Goal: Task Accomplishment & Management: Complete application form

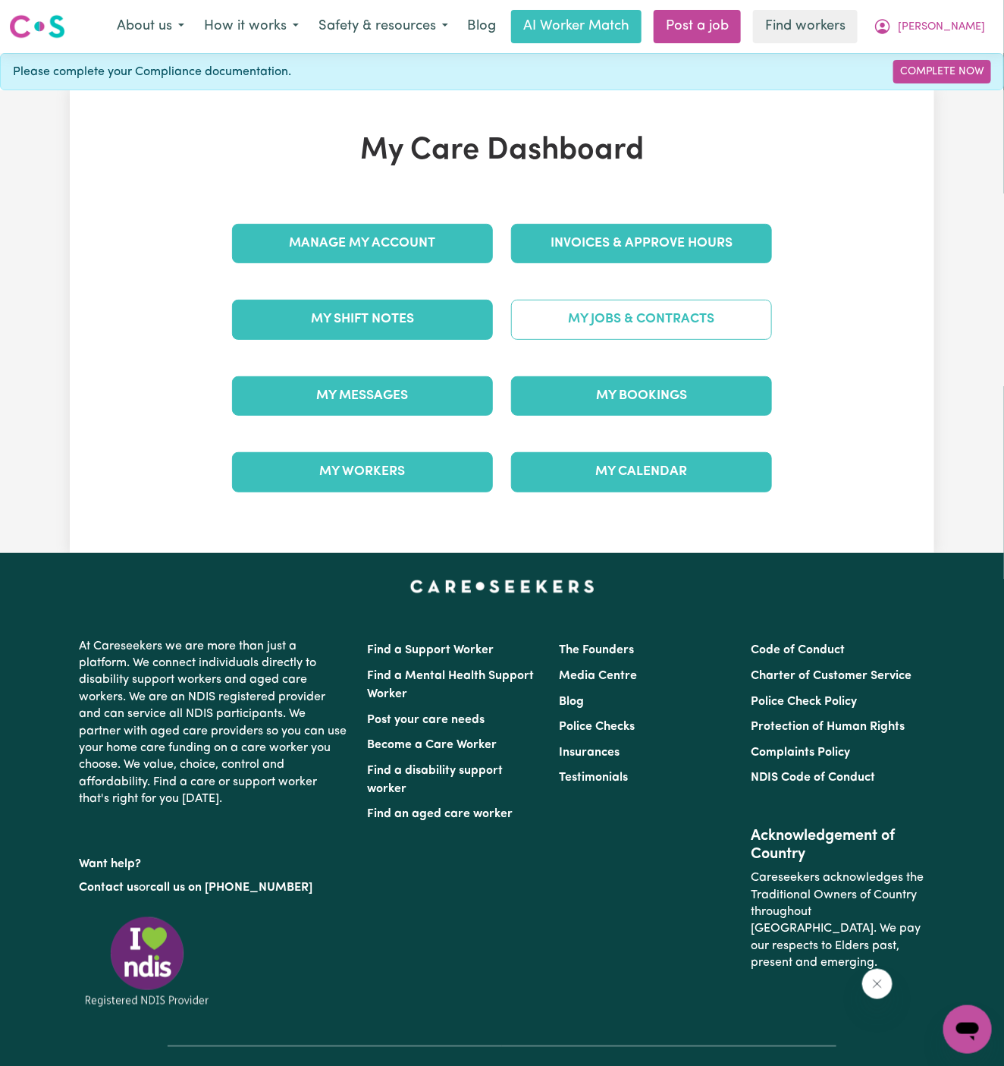
click at [677, 314] on link "My Jobs & Contracts" at bounding box center [641, 319] width 261 height 39
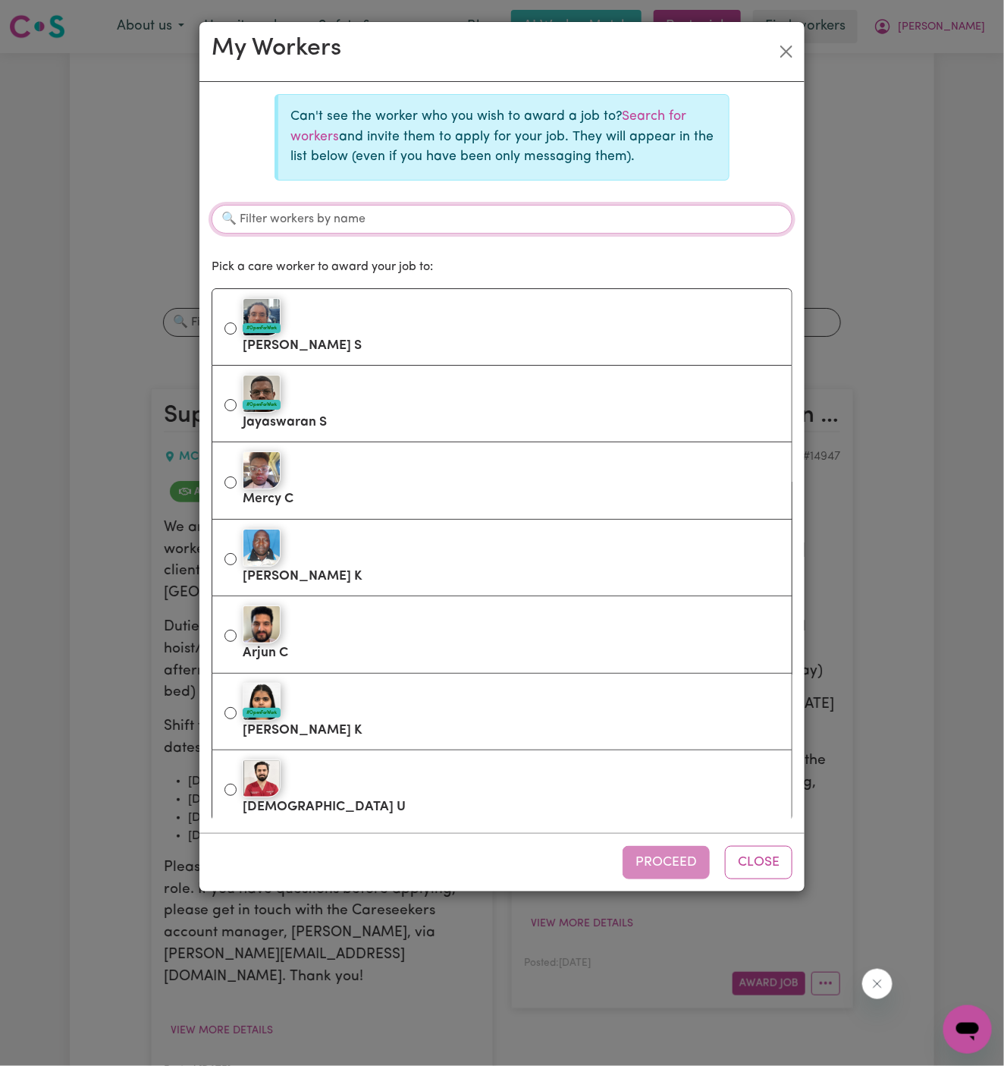
click at [501, 216] on input "Filter workers by name" at bounding box center [502, 219] width 581 height 29
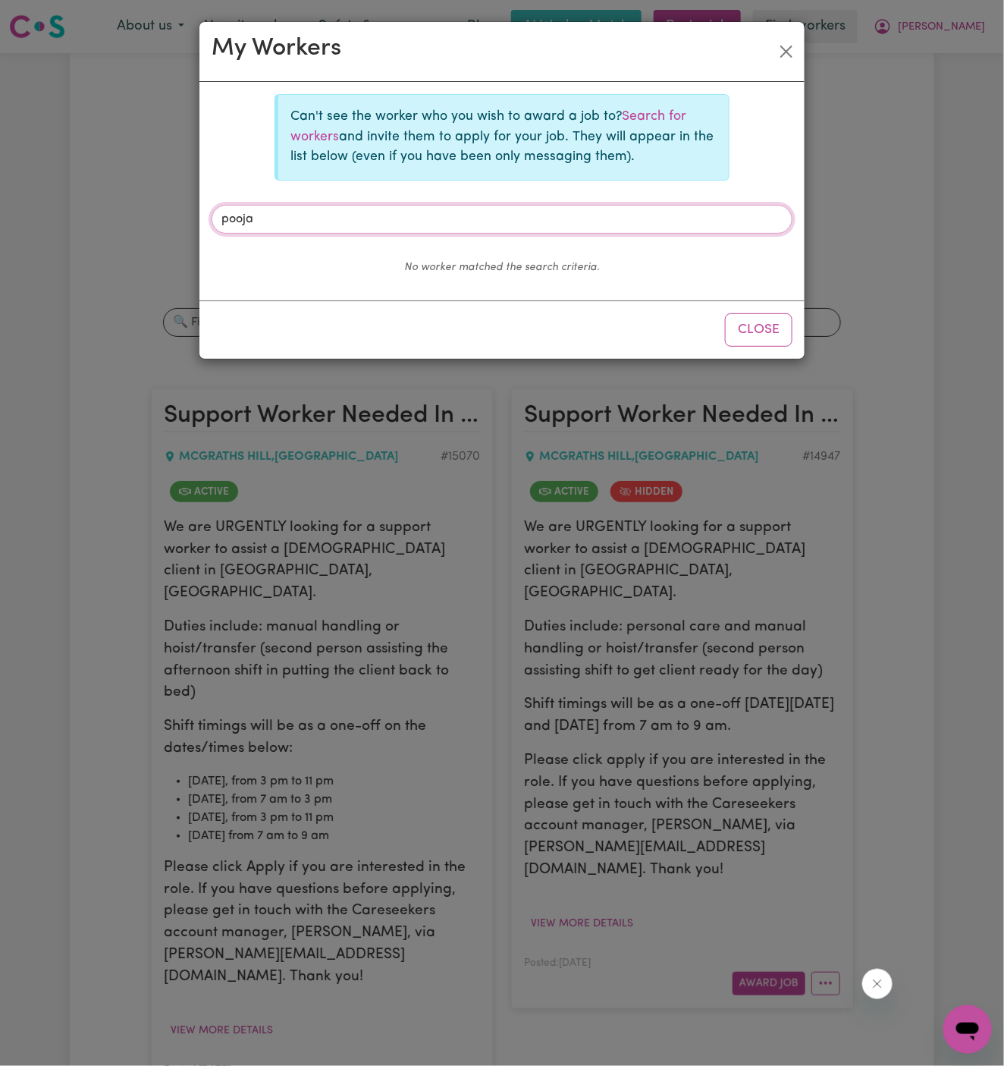
type input "pooja"
click at [763, 328] on button "Close" at bounding box center [759, 329] width 68 height 33
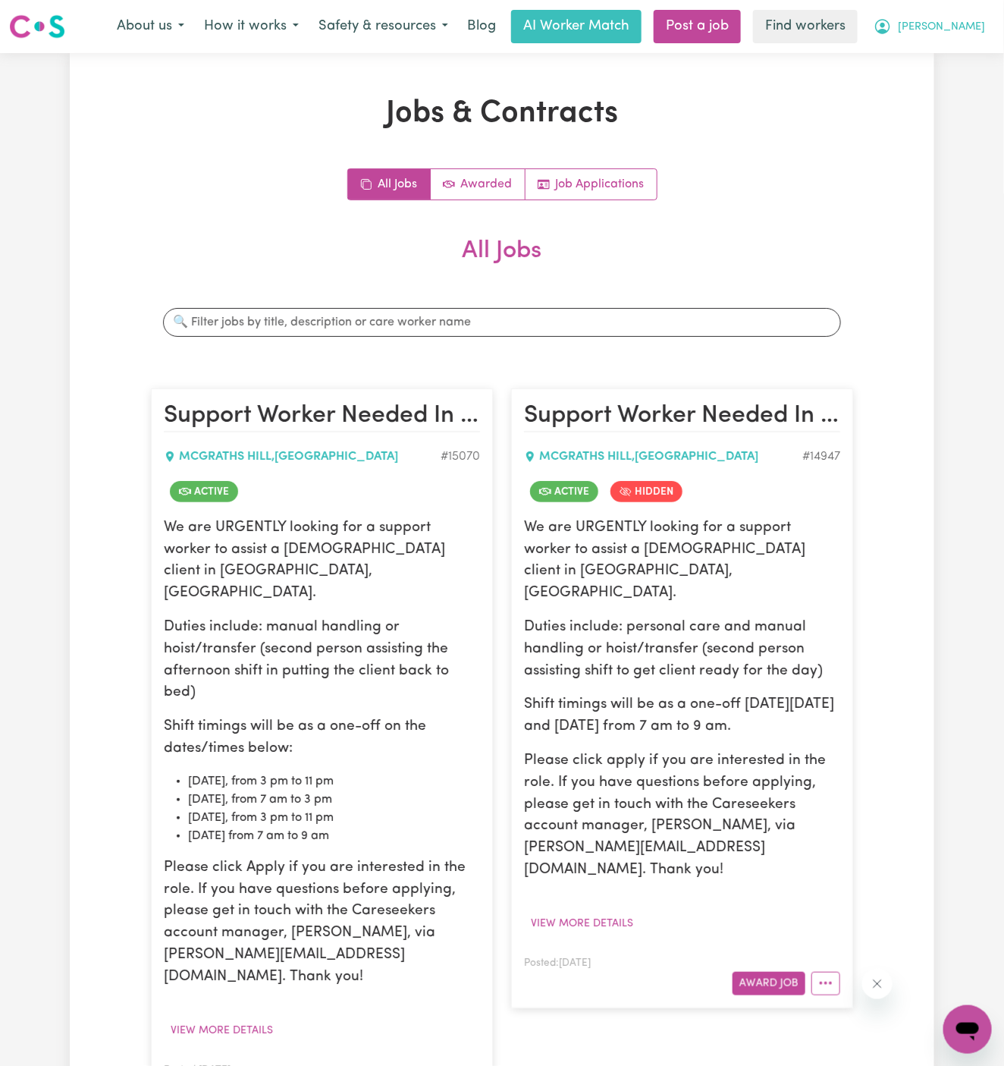
click at [974, 24] on span "[PERSON_NAME]" at bounding box center [941, 27] width 87 height 17
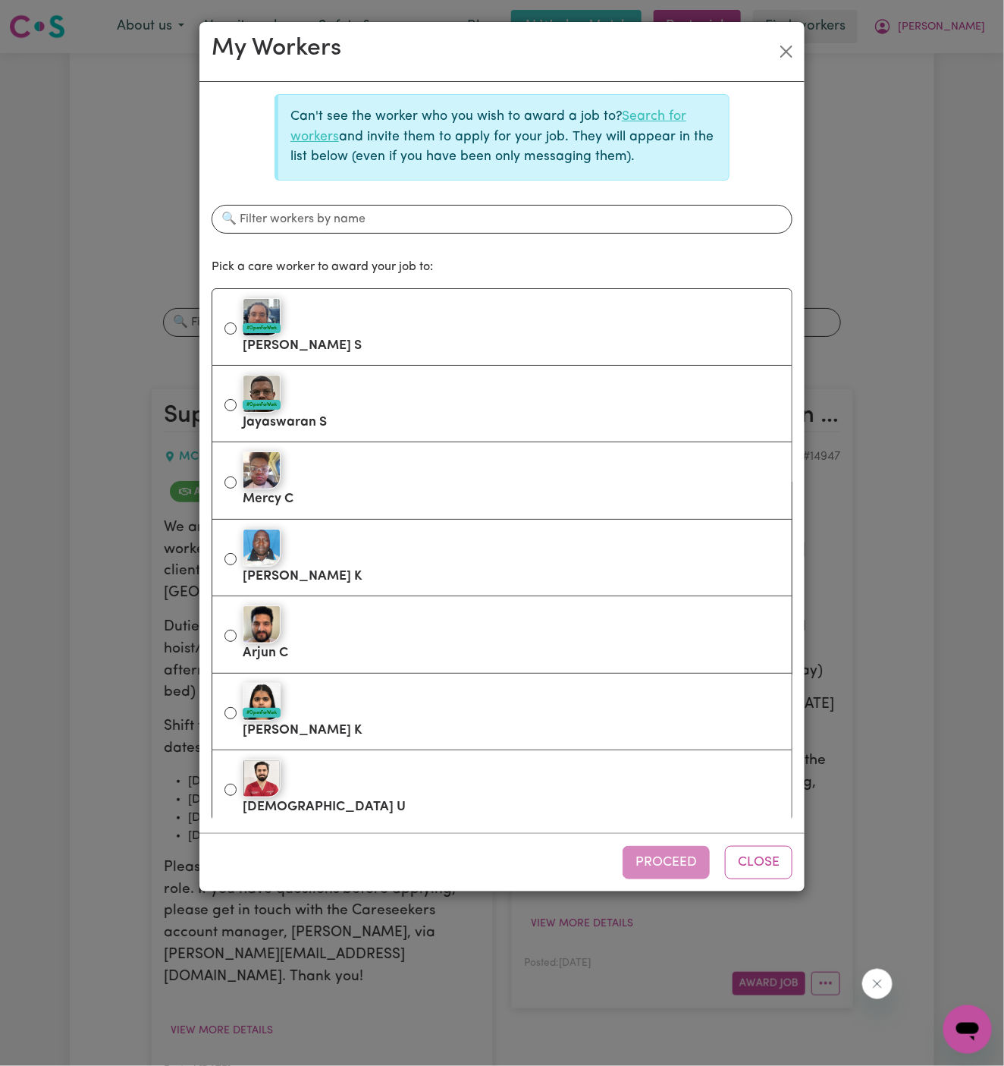
click at [649, 117] on link "Search for workers" at bounding box center [489, 126] width 396 height 33
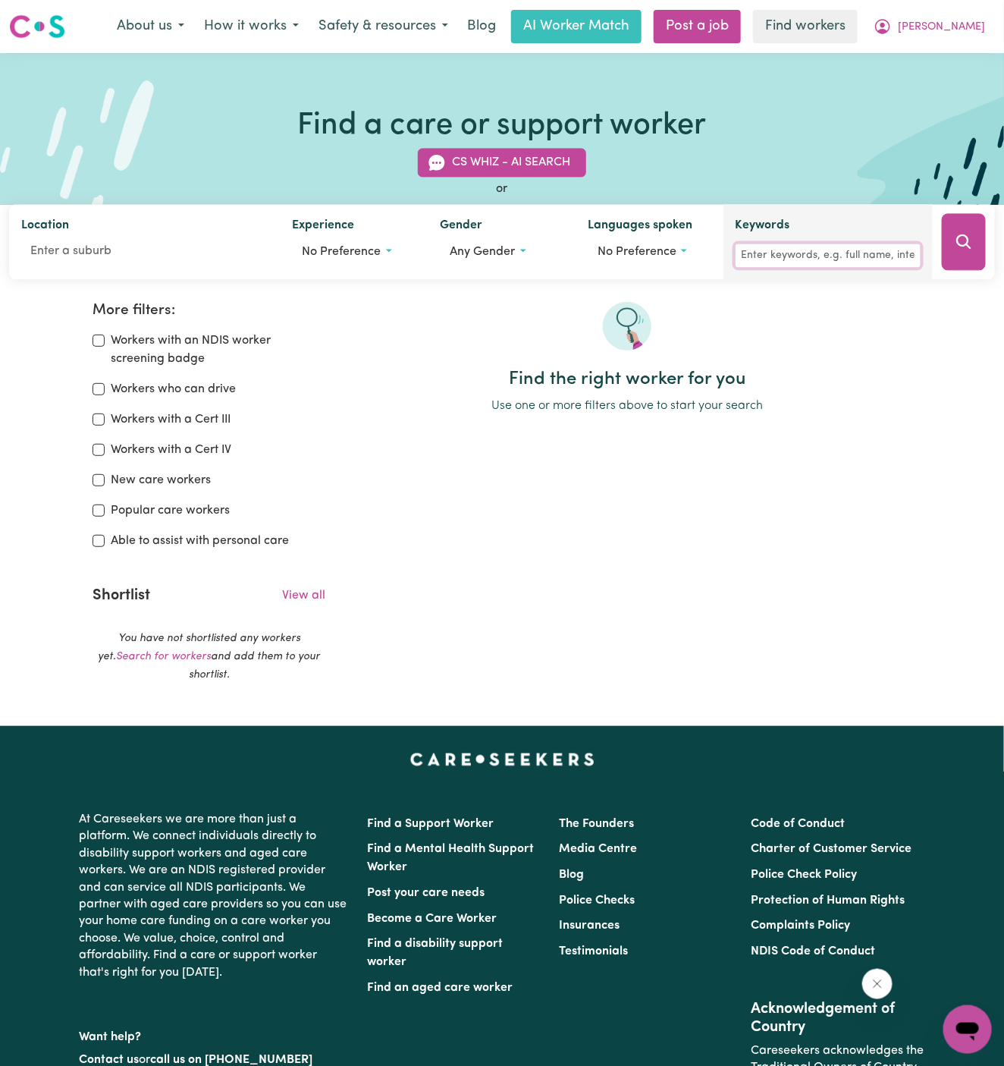
click at [829, 258] on input "Keywords" at bounding box center [828, 256] width 185 height 24
type input "pooja"
click at [966, 248] on icon "Search" at bounding box center [964, 242] width 18 height 18
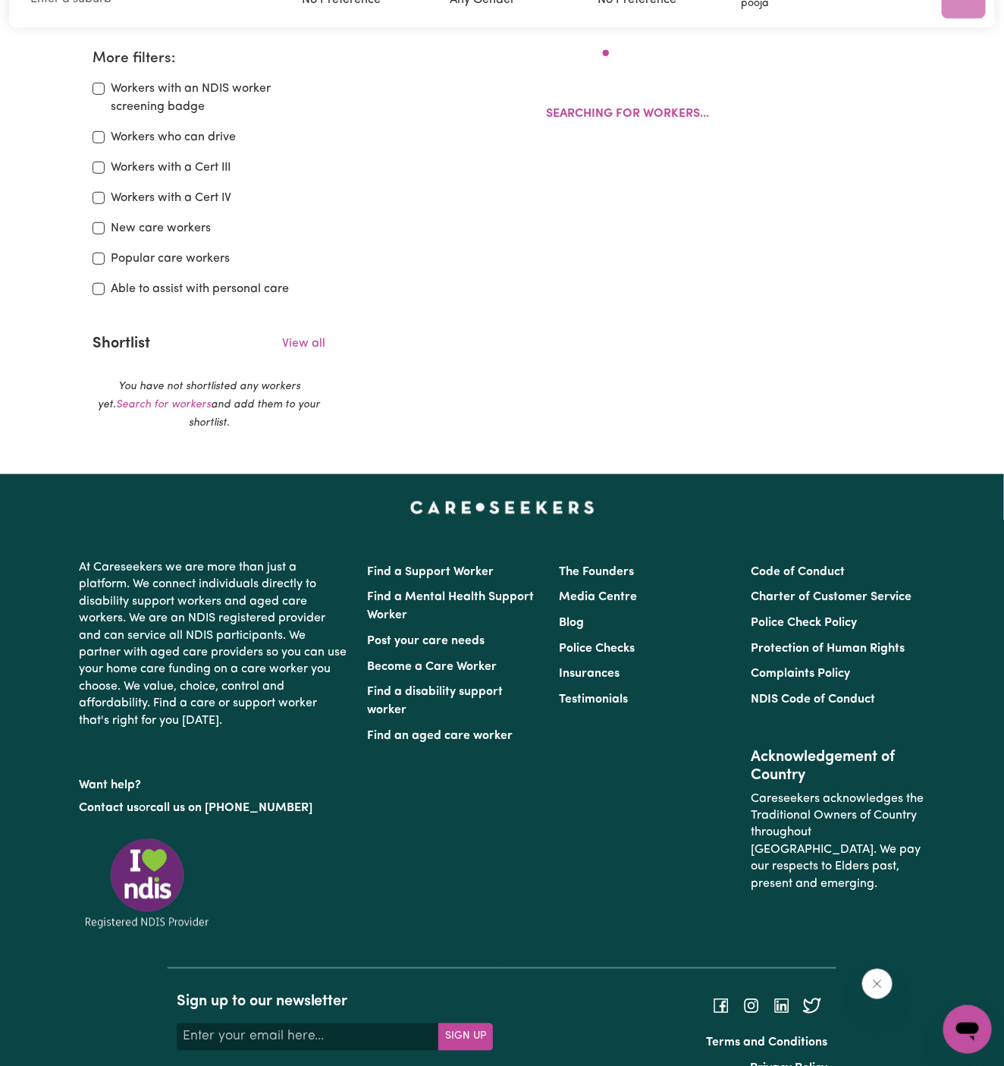
scroll to position [253, 0]
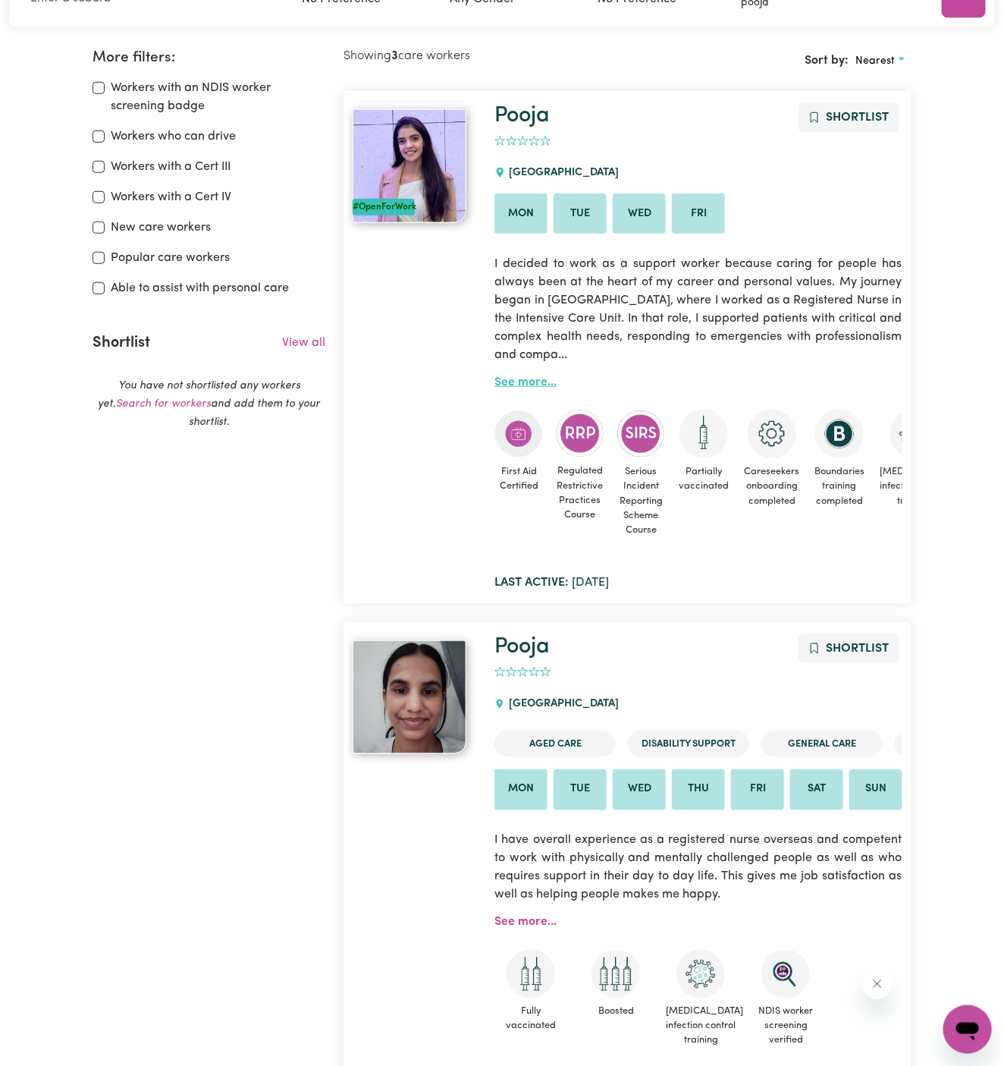
click at [537, 379] on link "See more..." at bounding box center [526, 382] width 62 height 12
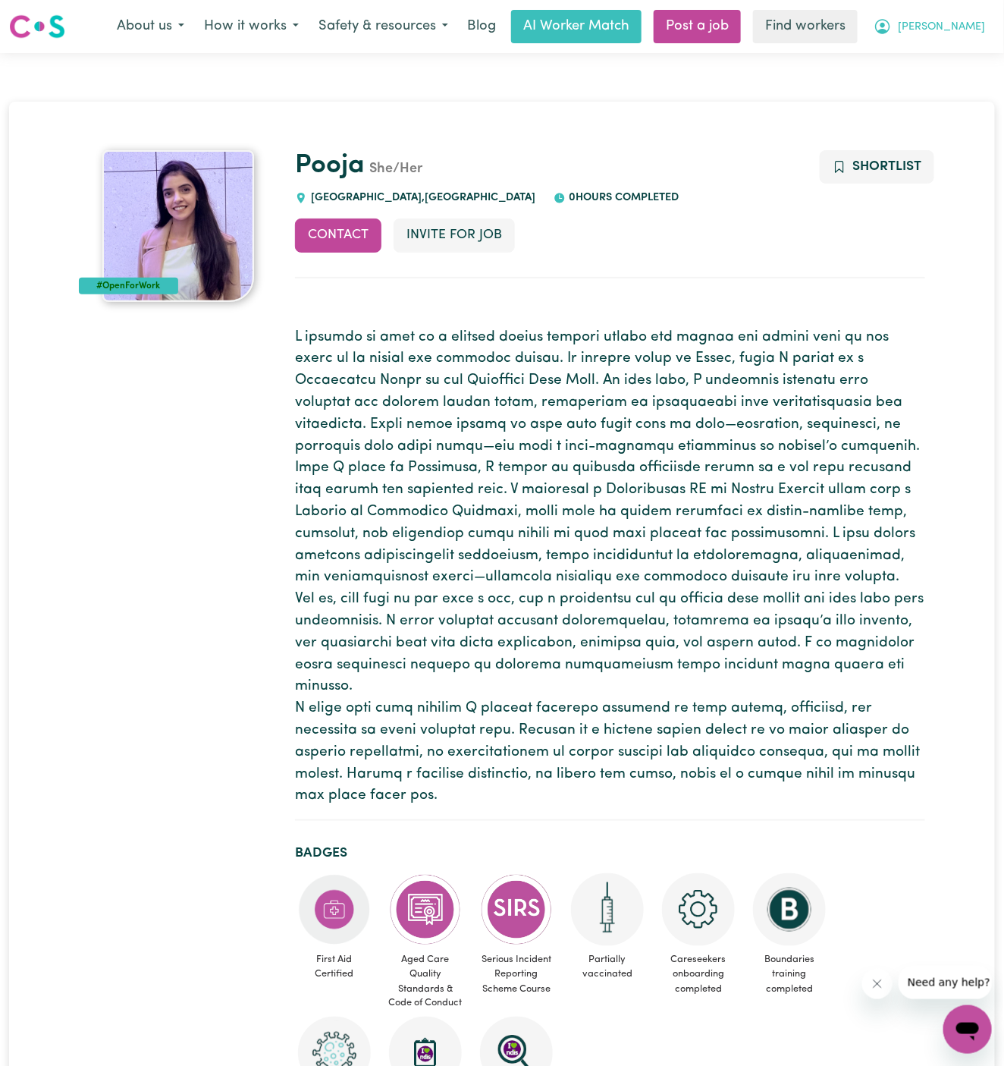
click at [970, 35] on span "[PERSON_NAME]" at bounding box center [941, 27] width 87 height 17
click at [480, 242] on button "Invite for Job" at bounding box center [454, 234] width 121 height 33
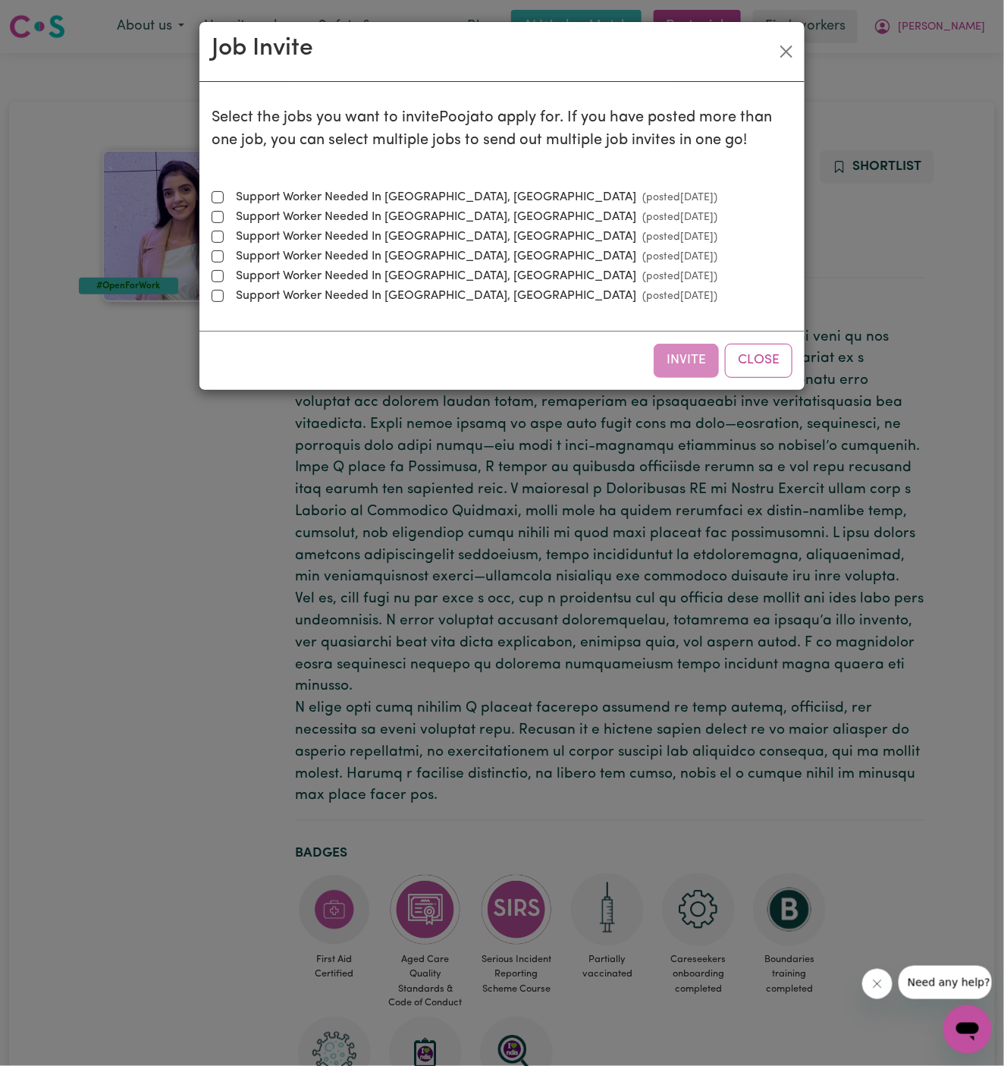
click at [456, 190] on label "Support Worker Needed In McGraths Hill, NSW (posted Sep 9 2025 )" at bounding box center [474, 197] width 488 height 18
click at [224, 191] on input "Support Worker Needed In McGraths Hill, NSW (posted Sep 9 2025 )" at bounding box center [218, 197] width 12 height 12
checkbox input "true"
click at [699, 360] on button "Invite" at bounding box center [686, 360] width 65 height 33
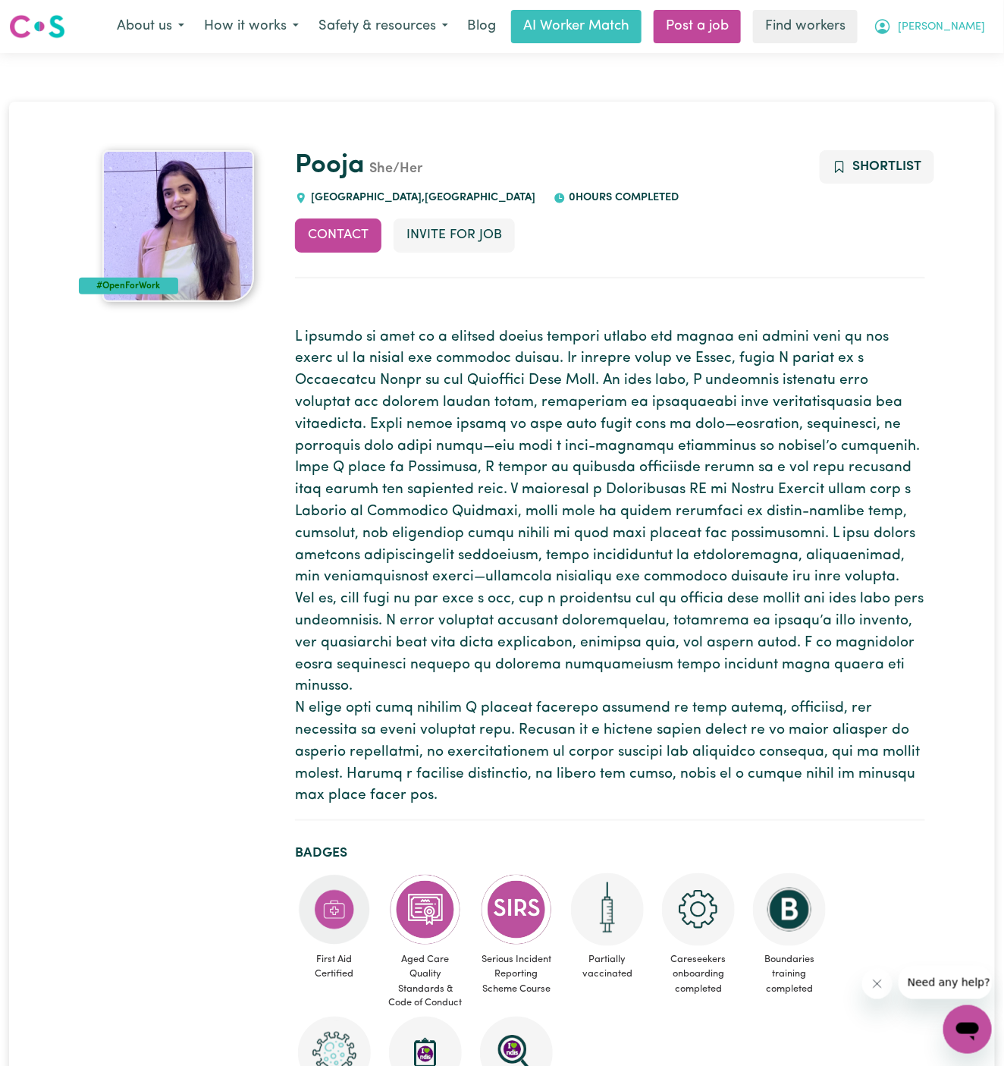
click at [970, 27] on span "[PERSON_NAME]" at bounding box center [941, 27] width 87 height 17
click at [943, 59] on link "My Dashboard" at bounding box center [935, 59] width 120 height 29
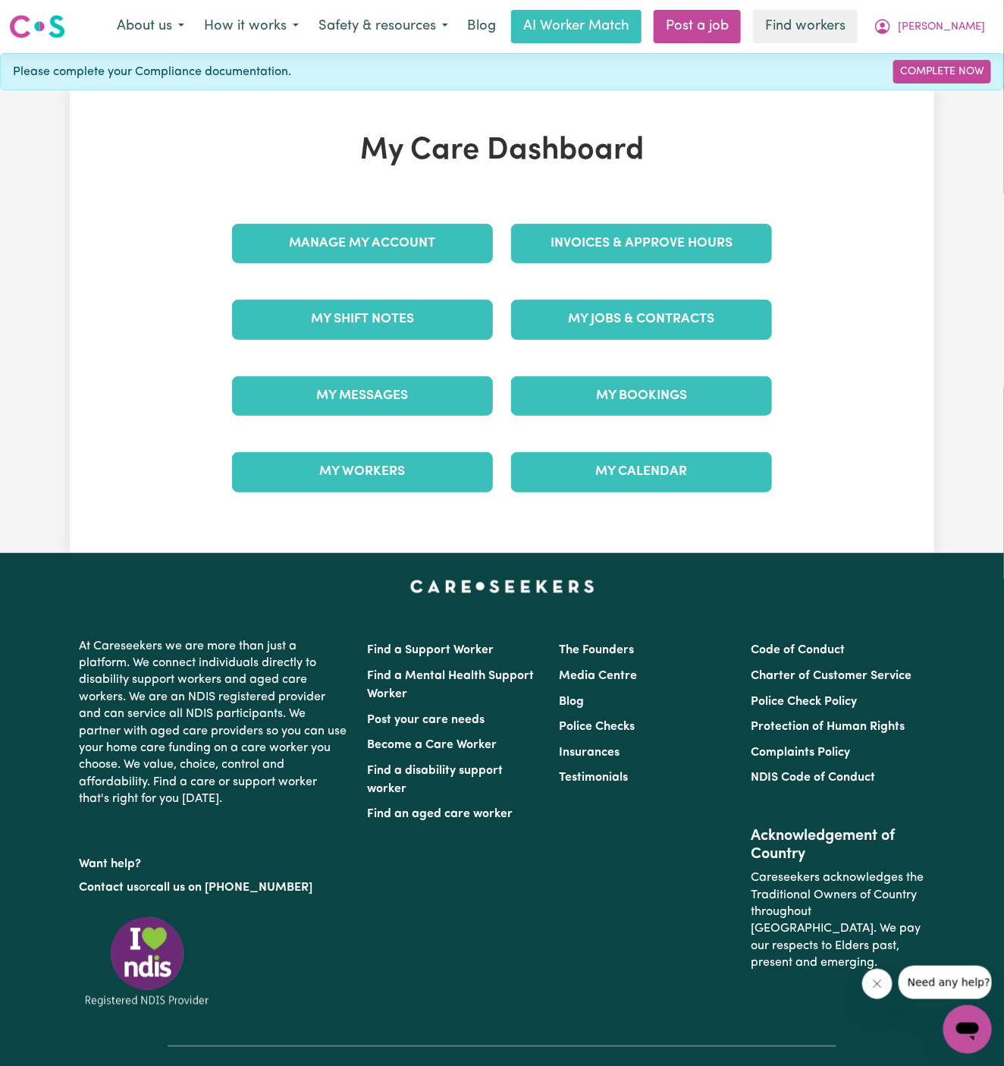
click at [678, 284] on div "My Jobs & Contracts" at bounding box center [641, 319] width 279 height 76
click at [676, 319] on link "My Jobs & Contracts" at bounding box center [641, 319] width 261 height 39
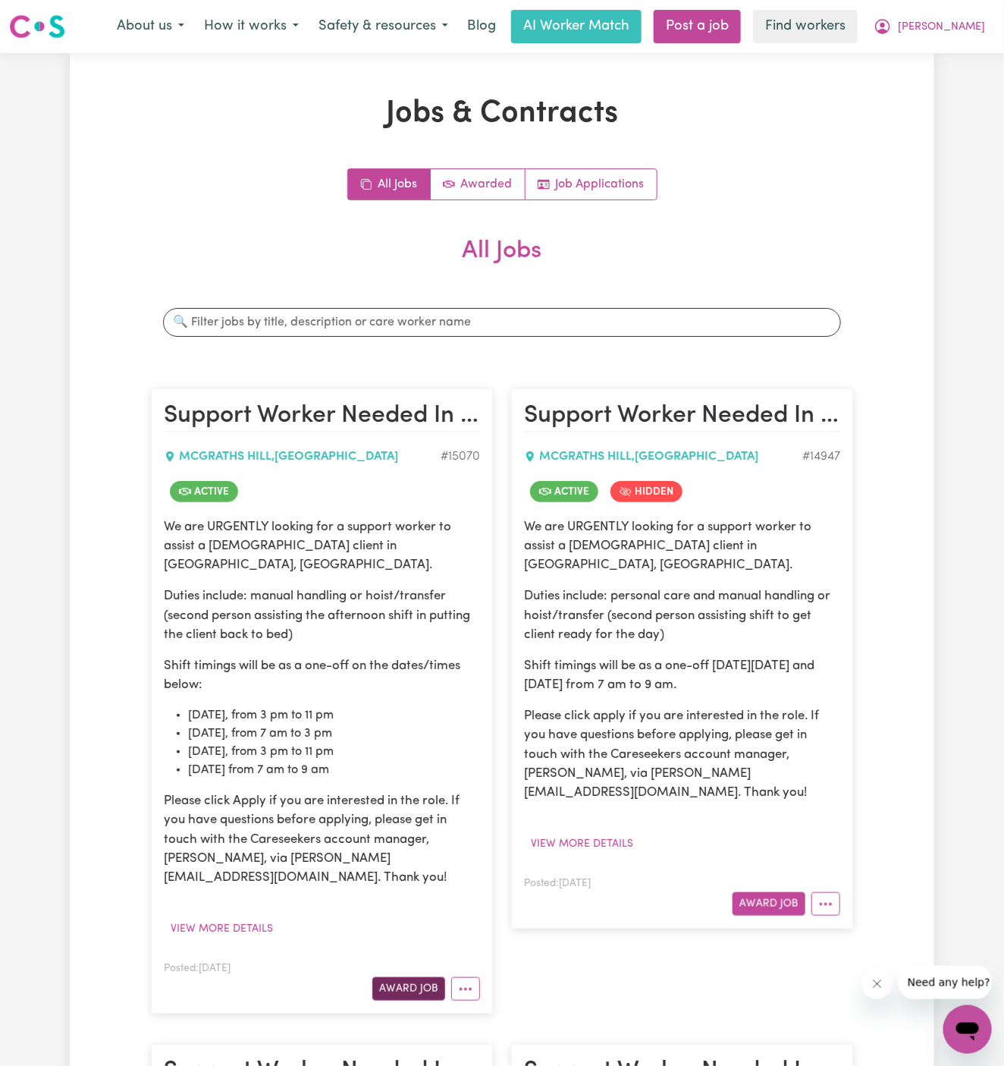
click at [406, 977] on button "Award Job" at bounding box center [408, 989] width 73 height 24
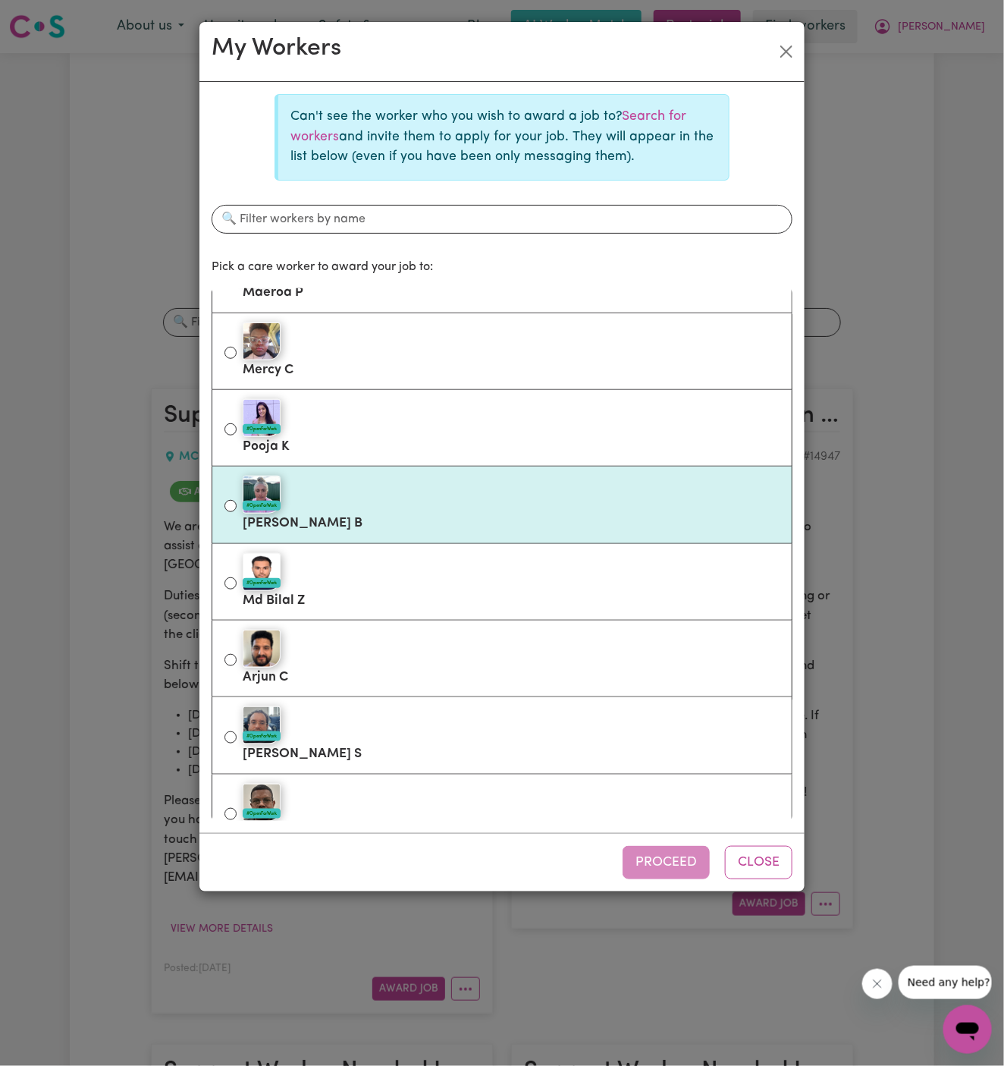
scroll to position [348, 0]
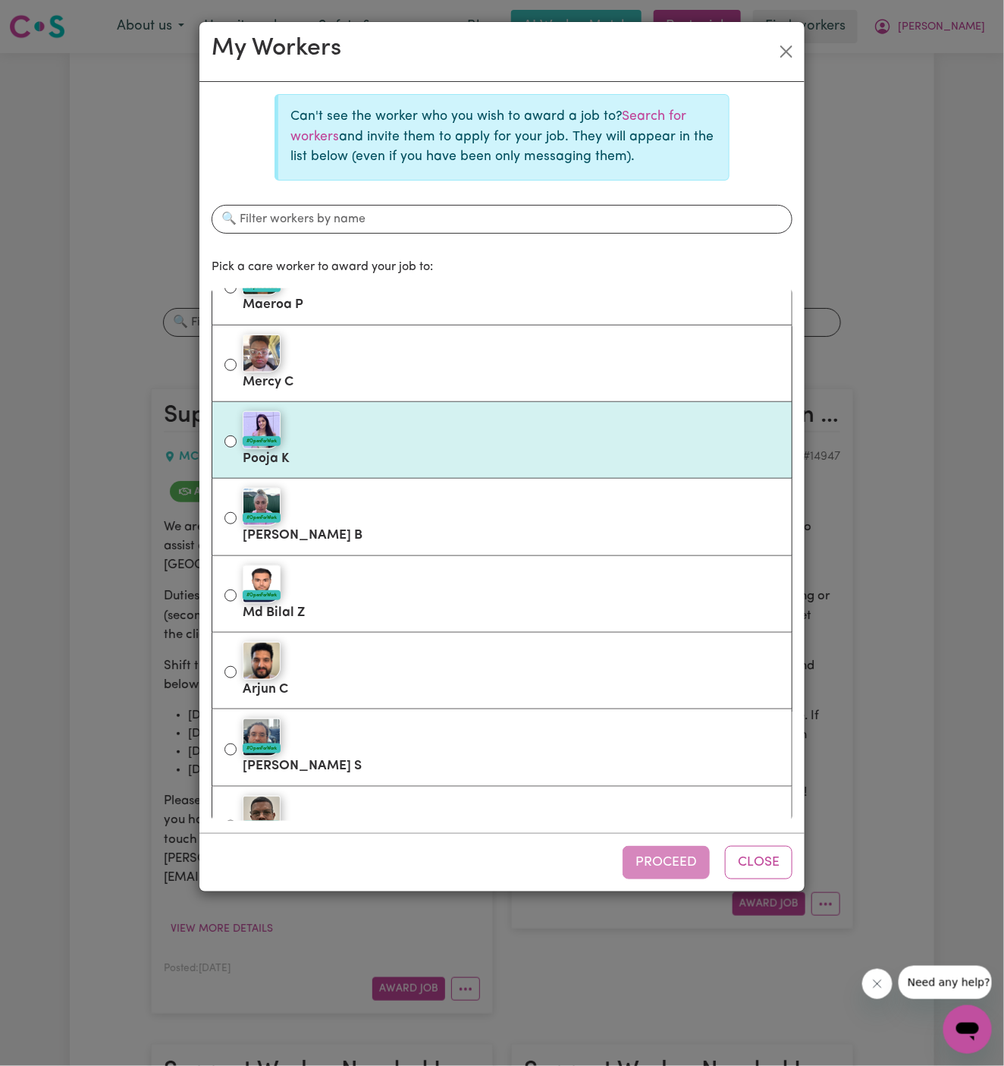
click at [500, 420] on div "#OpenForWork" at bounding box center [511, 430] width 537 height 38
click at [237, 435] on input "#OpenForWork Pooja K" at bounding box center [231, 441] width 12 height 12
radio input "true"
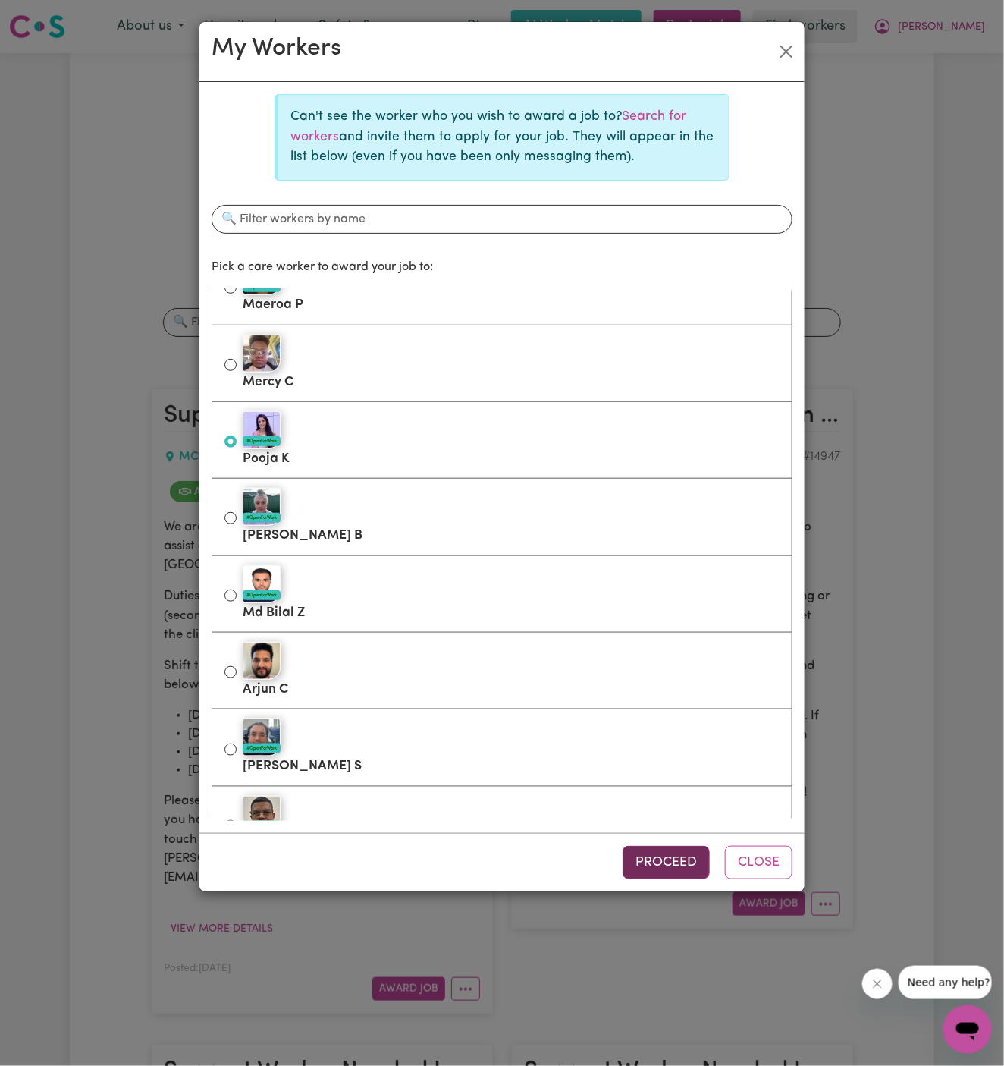
click at [669, 872] on button "Proceed" at bounding box center [666, 862] width 87 height 33
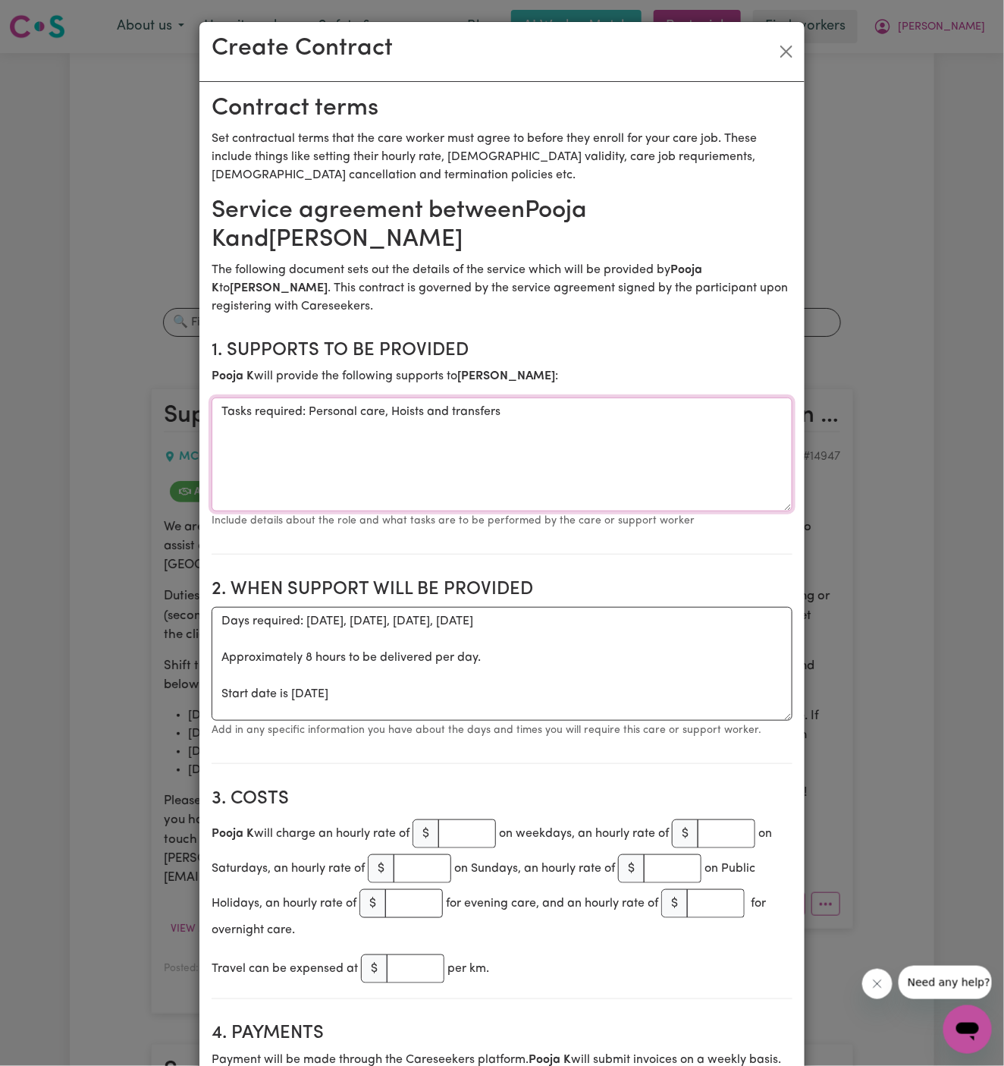
drag, startPoint x: 311, startPoint y: 414, endPoint x: 80, endPoint y: 408, distance: 230.7
click at [80, 408] on div "Create Contract Contract terms Set contractual terms that the care worker must …" at bounding box center [502, 533] width 1004 height 1066
type textarea "Personal care, Hoists and transfers"
drag, startPoint x: 292, startPoint y: 697, endPoint x: 184, endPoint y: 635, distance: 125.1
click at [184, 635] on div "Create Contract Contract terms Set contractual terms that the care worker must …" at bounding box center [502, 533] width 1004 height 1066
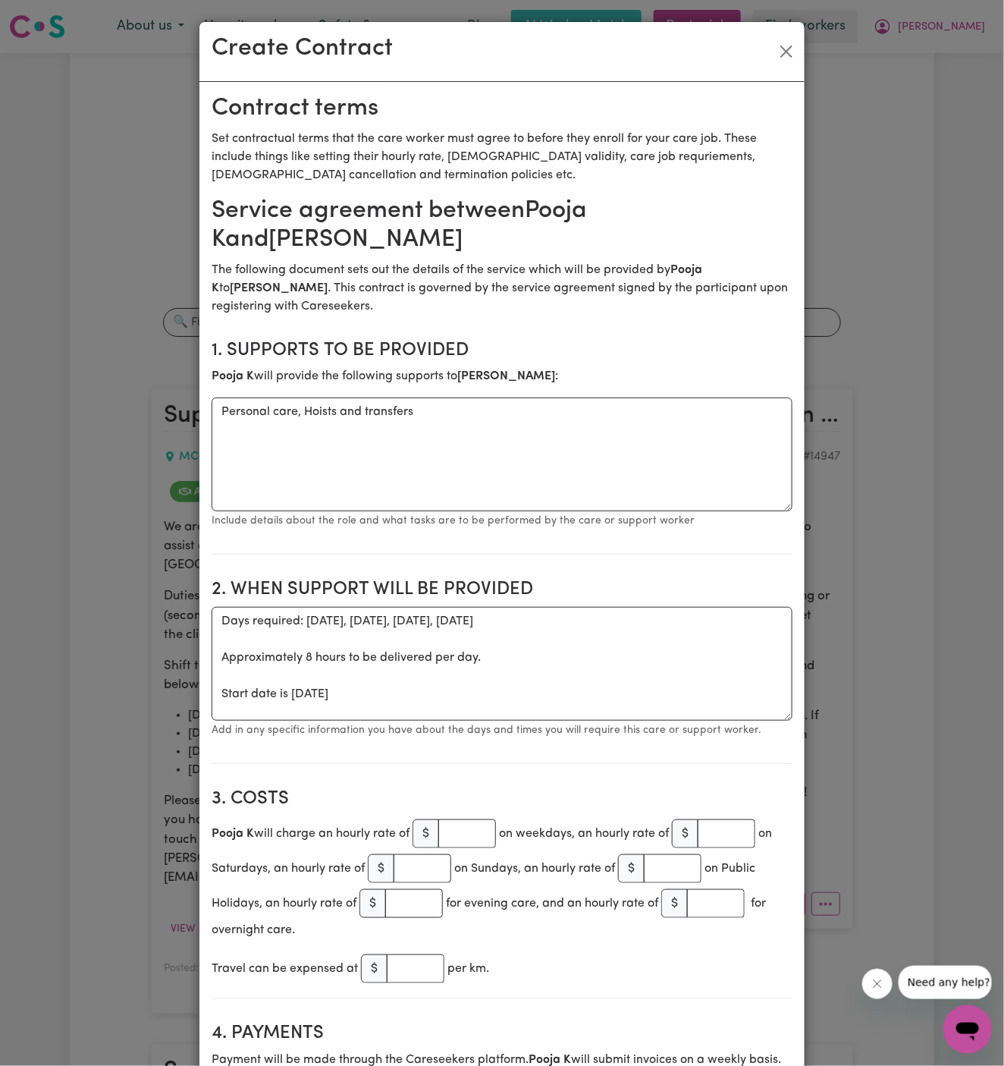
click at [184, 635] on div "Create Contract Contract terms Set contractual terms that the care worker must …" at bounding box center [502, 533] width 1004 height 1066
drag, startPoint x: 216, startPoint y: 693, endPoint x: 209, endPoint y: 613, distance: 79.9
click at [324, 620] on textarea "Start date is Thursday 11 September 2025" at bounding box center [502, 664] width 581 height 114
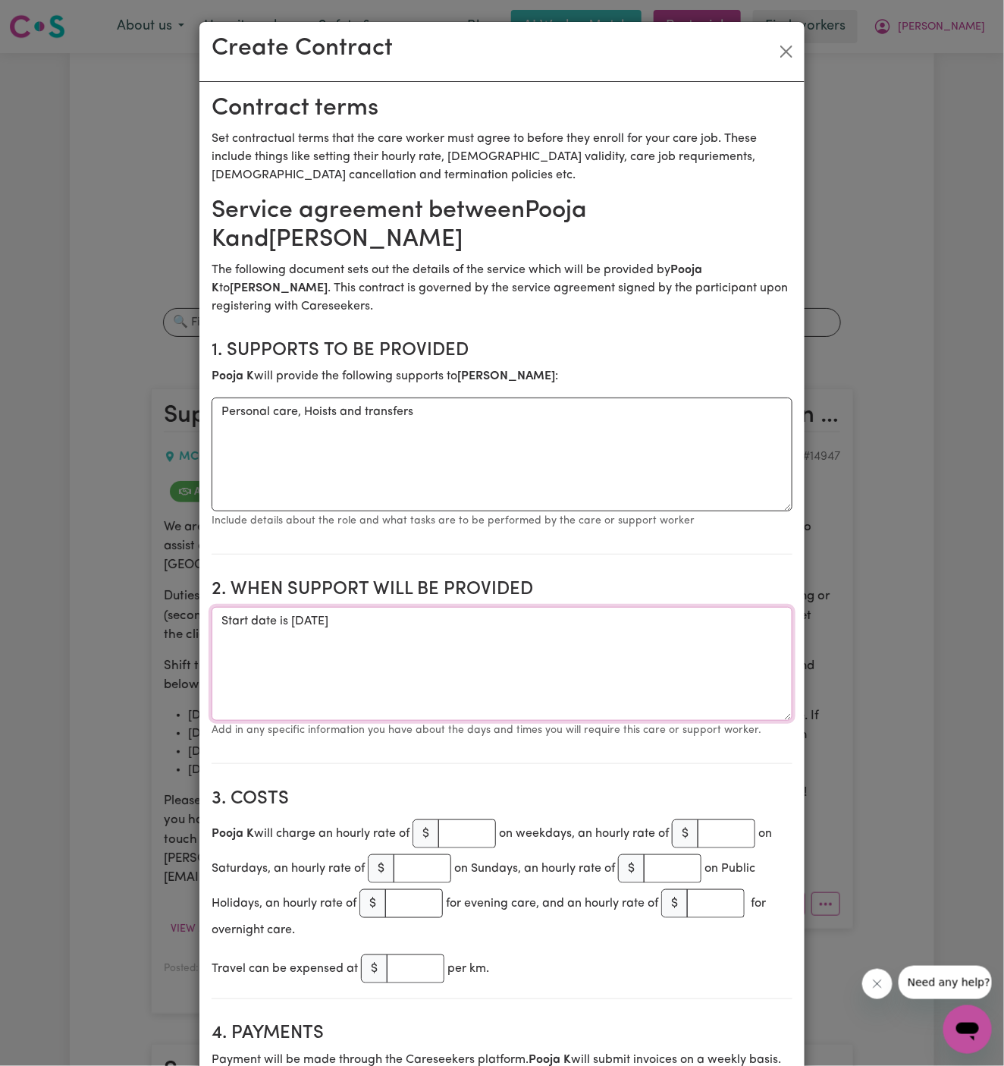
click at [504, 644] on textarea "Start date is Thursday 11 September 2025" at bounding box center [502, 664] width 581 height 114
click at [304, 621] on textarea "Start date is Thursday 11 September 2025" at bounding box center [502, 664] width 581 height 114
click at [341, 618] on textarea "Start date is Friday 11 September 2025" at bounding box center [502, 664] width 581 height 114
click at [339, 618] on textarea "Start date is Friday 11 September 2025" at bounding box center [502, 664] width 581 height 114
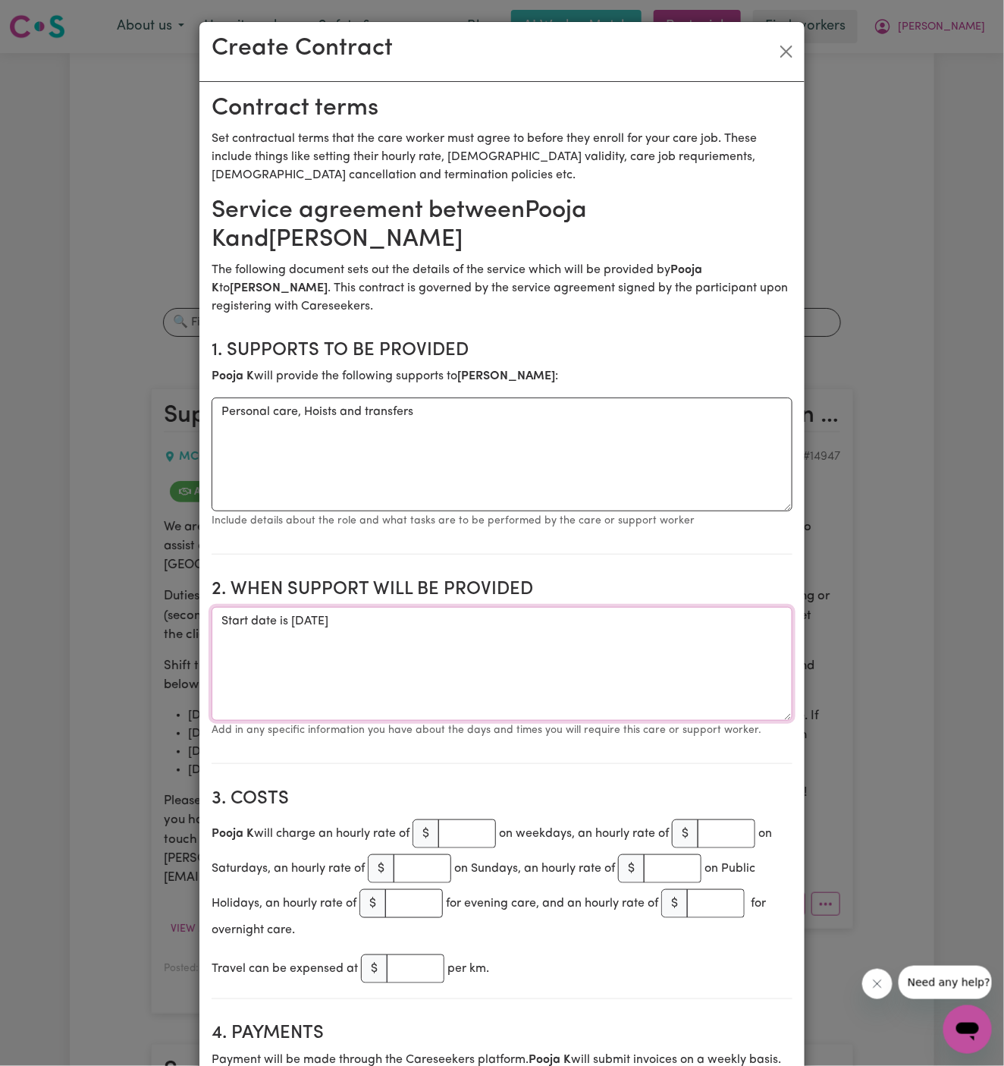
type textarea "Start date is Friday 19 September 2025"
